Goal: Information Seeking & Learning: Learn about a topic

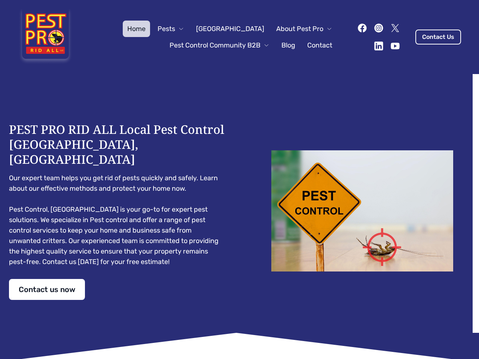
click at [239, 180] on div "PEST PRO RID ALL Local Pest Control [GEOGRAPHIC_DATA], [GEOGRAPHIC_DATA] Our ex…" at bounding box center [239, 211] width 461 height 178
click at [175, 29] on span "Pests" at bounding box center [167, 29] width 18 height 10
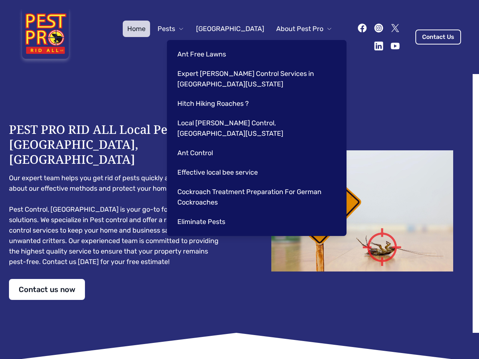
click at [296, 29] on span "About Pest Pro" at bounding box center [299, 29] width 47 height 10
click at [212, 45] on div "Ant Free Lawns Expert [PERSON_NAME] Control Services in [GEOGRAPHIC_DATA] [US_S…" at bounding box center [257, 138] width 180 height 196
